Goal: Task Accomplishment & Management: Use online tool/utility

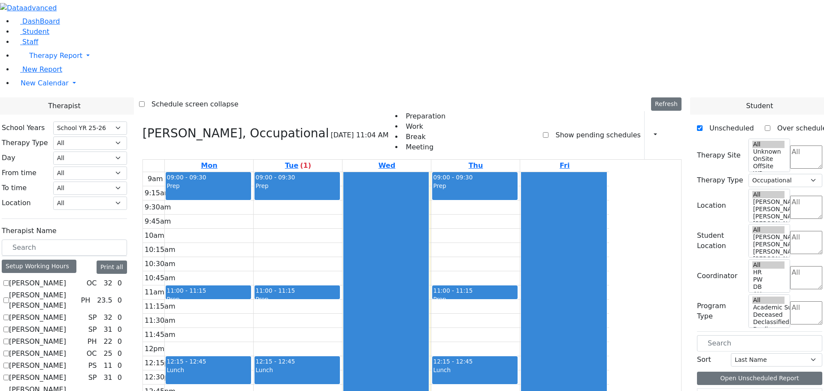
select select "212"
select select "1"
click at [142, 126] on icon at bounding box center [142, 133] width 0 height 14
checkbox input "false"
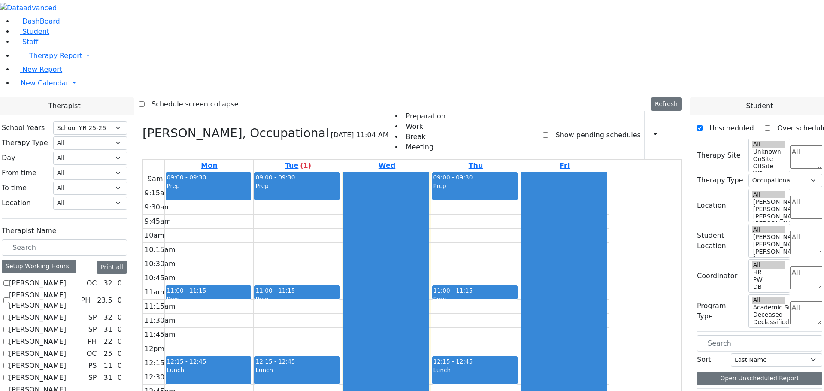
select select
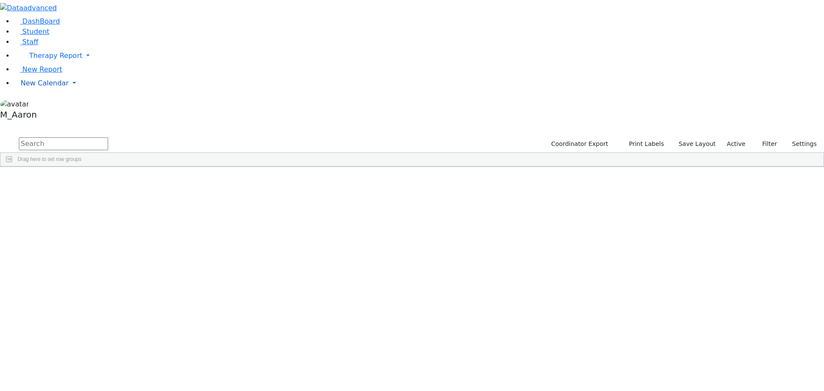
click at [51, 60] on span "New Calendar" at bounding box center [55, 55] width 53 height 8
click at [46, 104] on span "Calendar" at bounding box center [33, 100] width 31 height 8
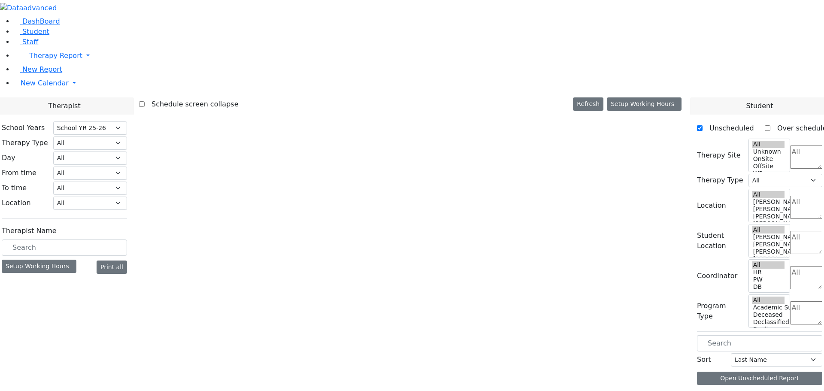
select select "212"
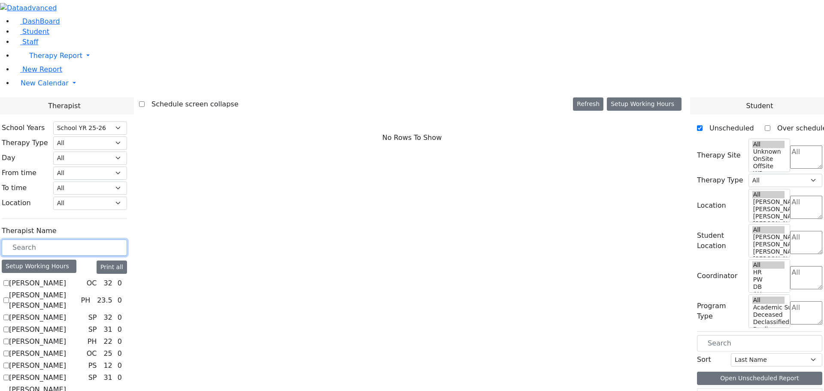
click at [126, 239] on input "text" at bounding box center [64, 247] width 125 height 16
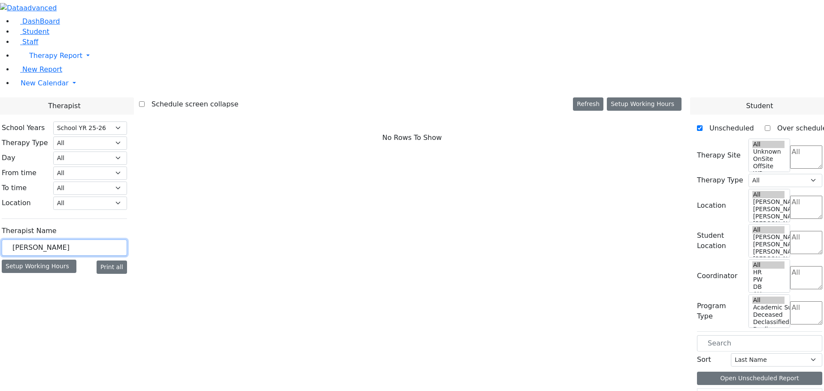
type input "mayer"
click at [76, 260] on div "Setup Working Hours" at bounding box center [39, 266] width 75 height 13
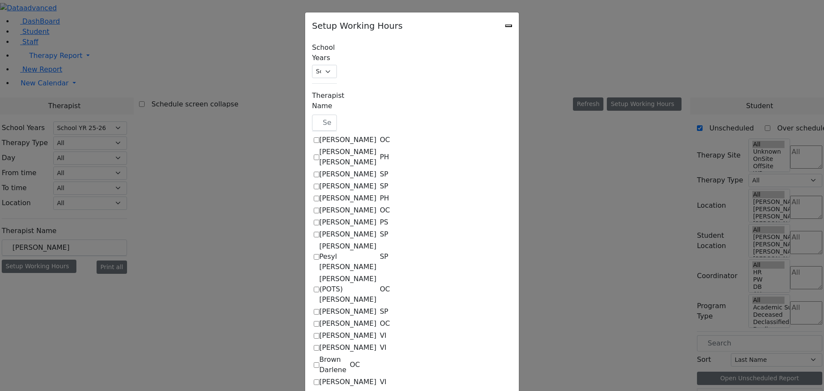
click at [508, 26] on icon "Close" at bounding box center [508, 26] width 0 height 0
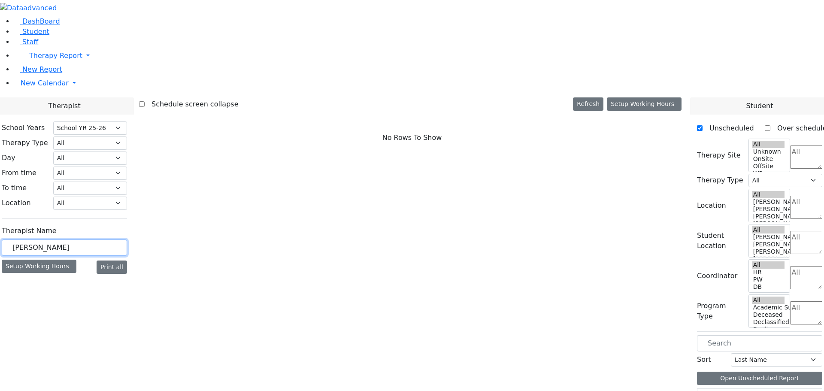
drag, startPoint x: 138, startPoint y: 149, endPoint x: 133, endPoint y: 149, distance: 5.2
click at [116, 239] on input "mayer" at bounding box center [64, 247] width 125 height 16
type input "shlo"
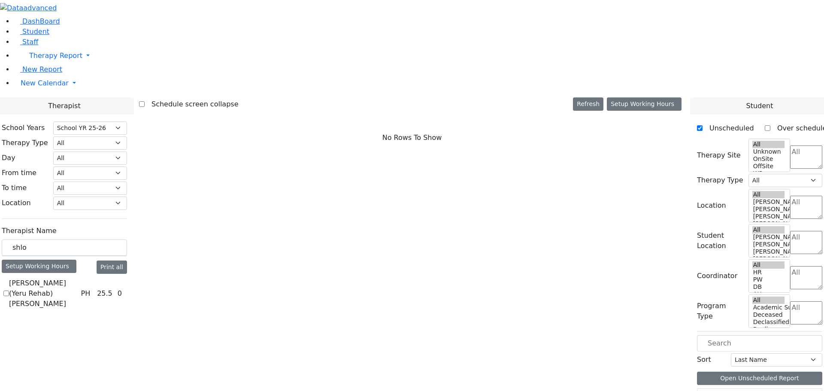
click at [77, 278] on label "Meyer (Yeru Rehab) Shloimy" at bounding box center [43, 293] width 68 height 31
click at [9, 290] on input "Meyer (Yeru Rehab) Shloimy" at bounding box center [6, 293] width 6 height 6
checkbox input "true"
select select "2"
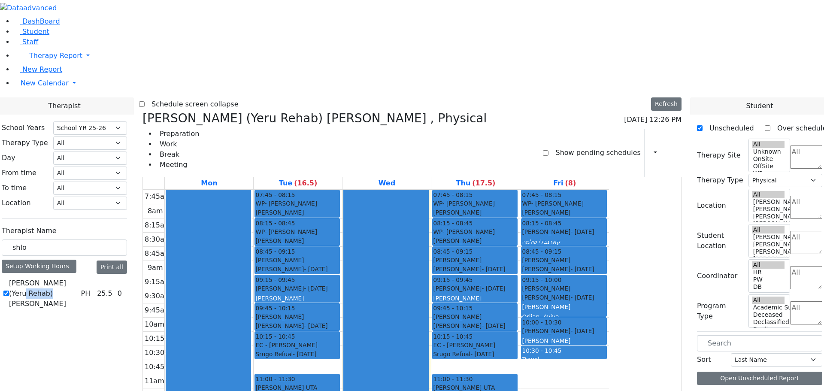
click at [77, 278] on label "Meyer (Yeru Rehab) Shloimy" at bounding box center [43, 293] width 68 height 31
click at [9, 290] on input "Meyer (Yeru Rehab) Shloimy" at bounding box center [6, 293] width 6 height 6
checkbox input "false"
select select
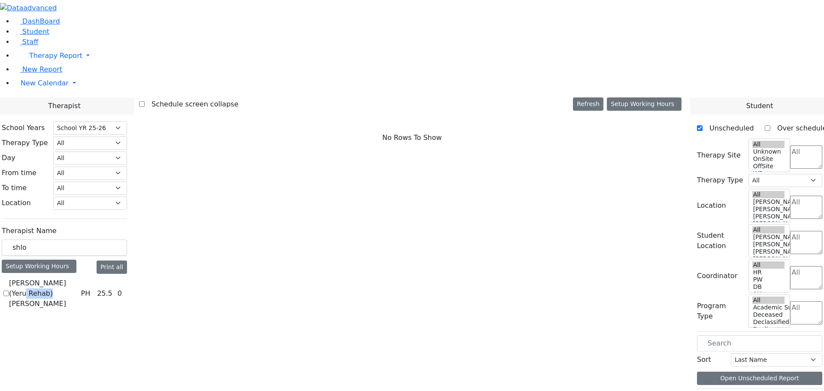
click at [77, 278] on label "Meyer (Yeru Rehab) Shloimy" at bounding box center [43, 293] width 68 height 31
click at [9, 290] on input "Meyer (Yeru Rehab) Shloimy" at bounding box center [6, 293] width 6 height 6
checkbox input "true"
select select "2"
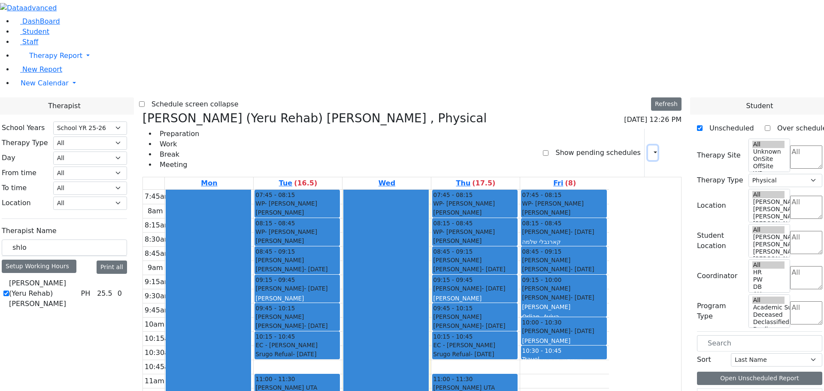
click at [650, 148] on icon "button" at bounding box center [650, 152] width 0 height 8
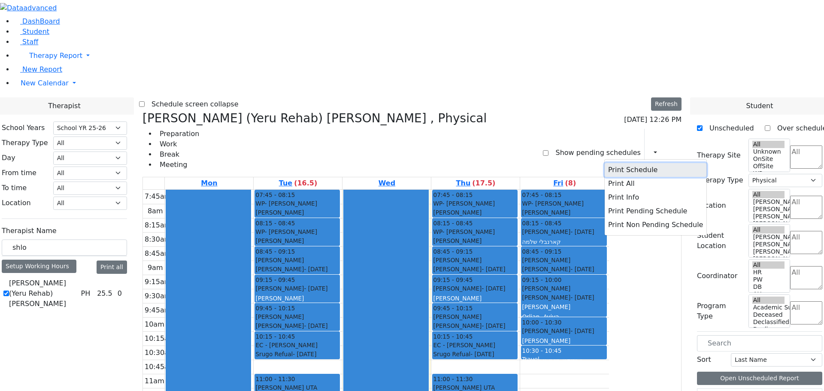
click at [640, 163] on button "Print Schedule" at bounding box center [656, 170] width 102 height 14
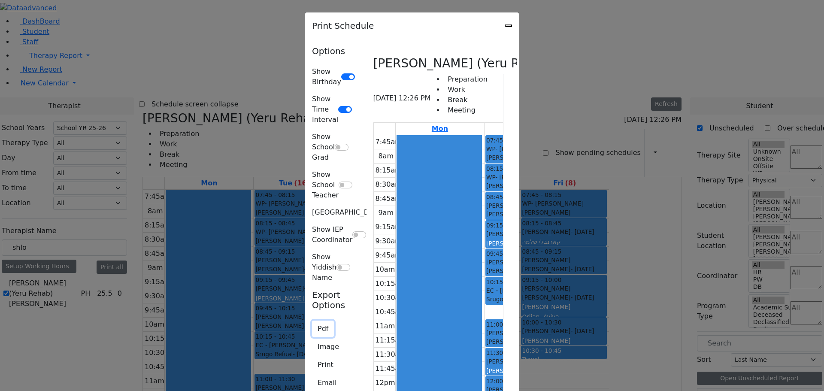
click at [312, 321] on button "Pdf" at bounding box center [323, 329] width 22 height 16
